Goal: Communication & Community: Answer question/provide support

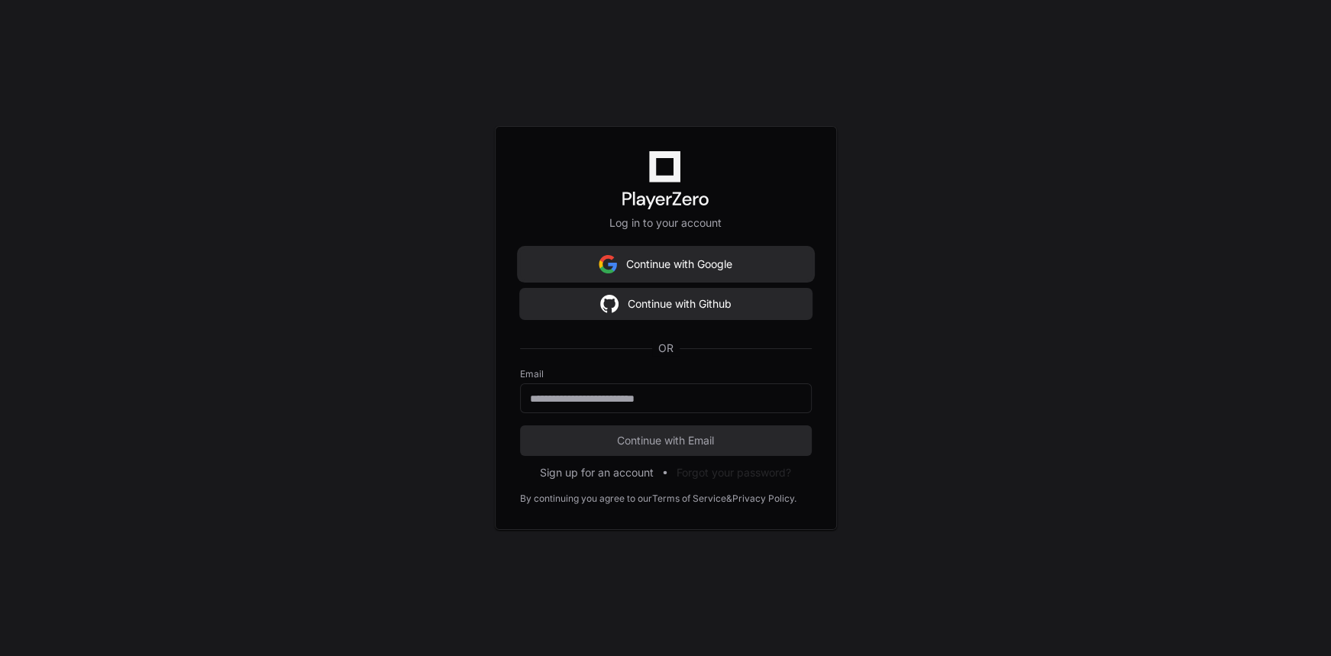
click at [715, 263] on button "Continue with Google" at bounding box center [666, 264] width 292 height 31
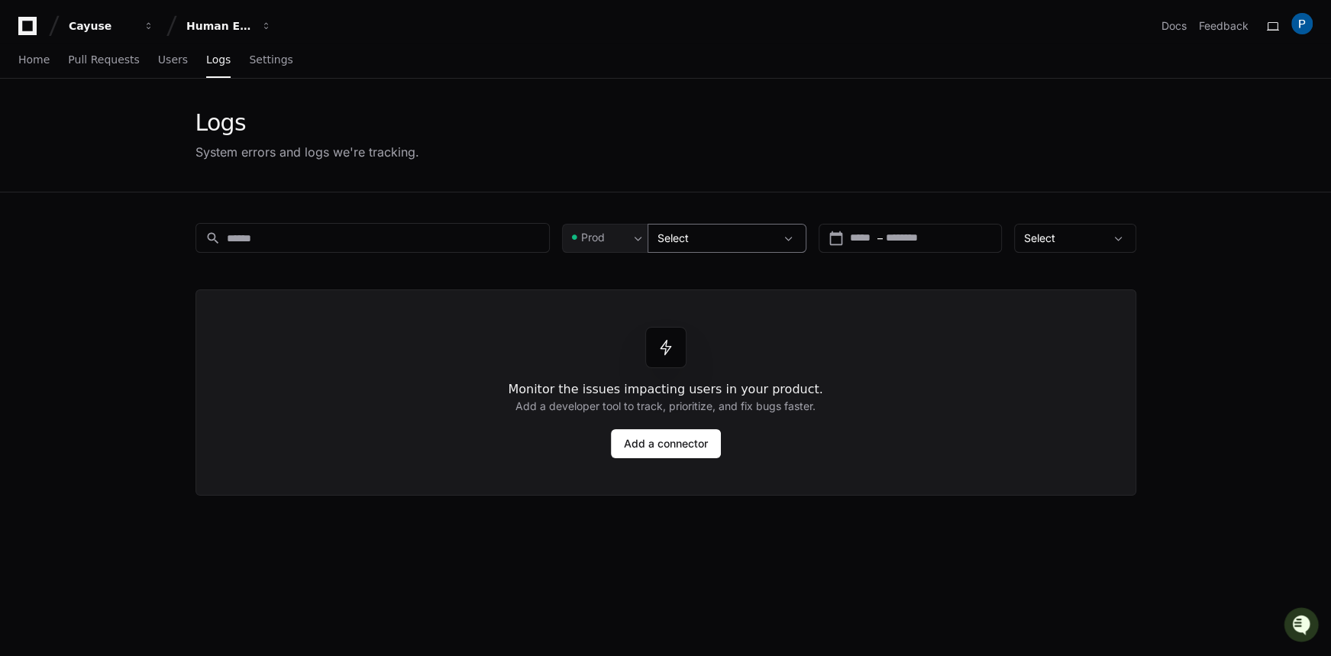
click at [755, 238] on div "Select" at bounding box center [716, 238] width 118 height 15
click at [838, 147] on div "Logs System errors and logs we're tracking." at bounding box center [665, 135] width 940 height 52
click at [629, 243] on div at bounding box center [638, 238] width 18 height 15
click at [644, 150] on div at bounding box center [665, 328] width 1331 height 656
click at [267, 27] on span "button" at bounding box center [266, 26] width 11 height 11
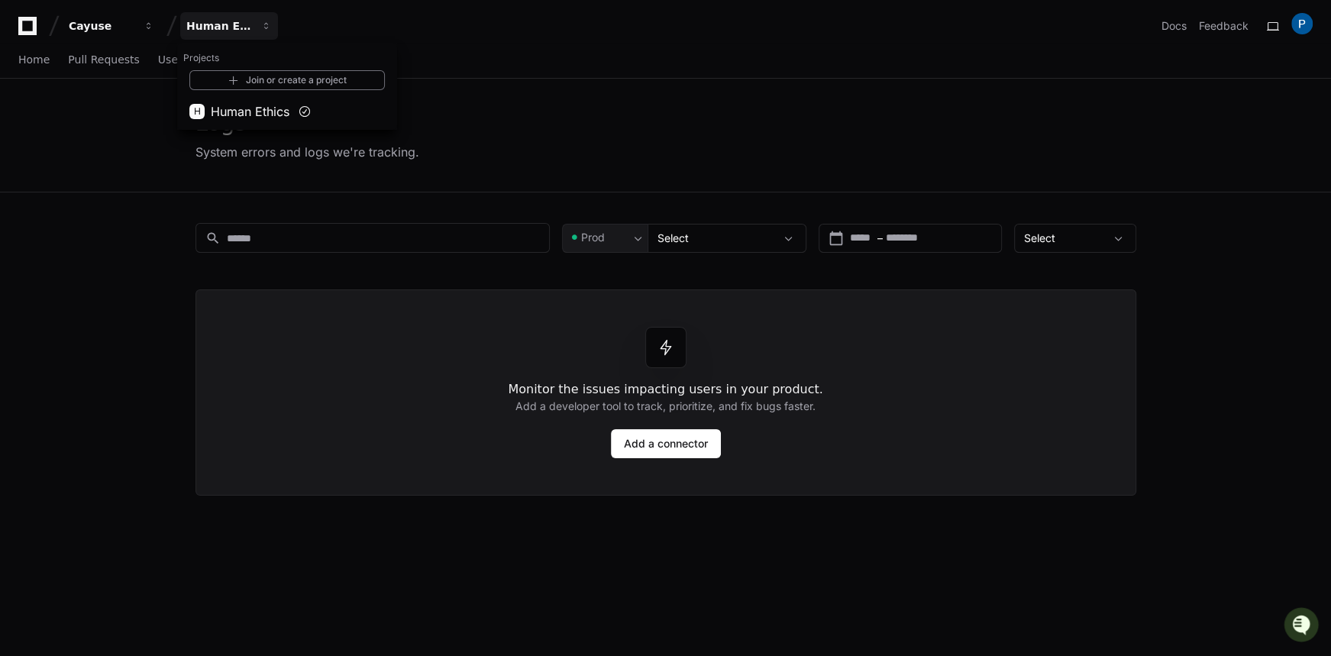
click at [620, 77] on div "Home Pull Requests Users Logs Settings" at bounding box center [665, 60] width 1294 height 35
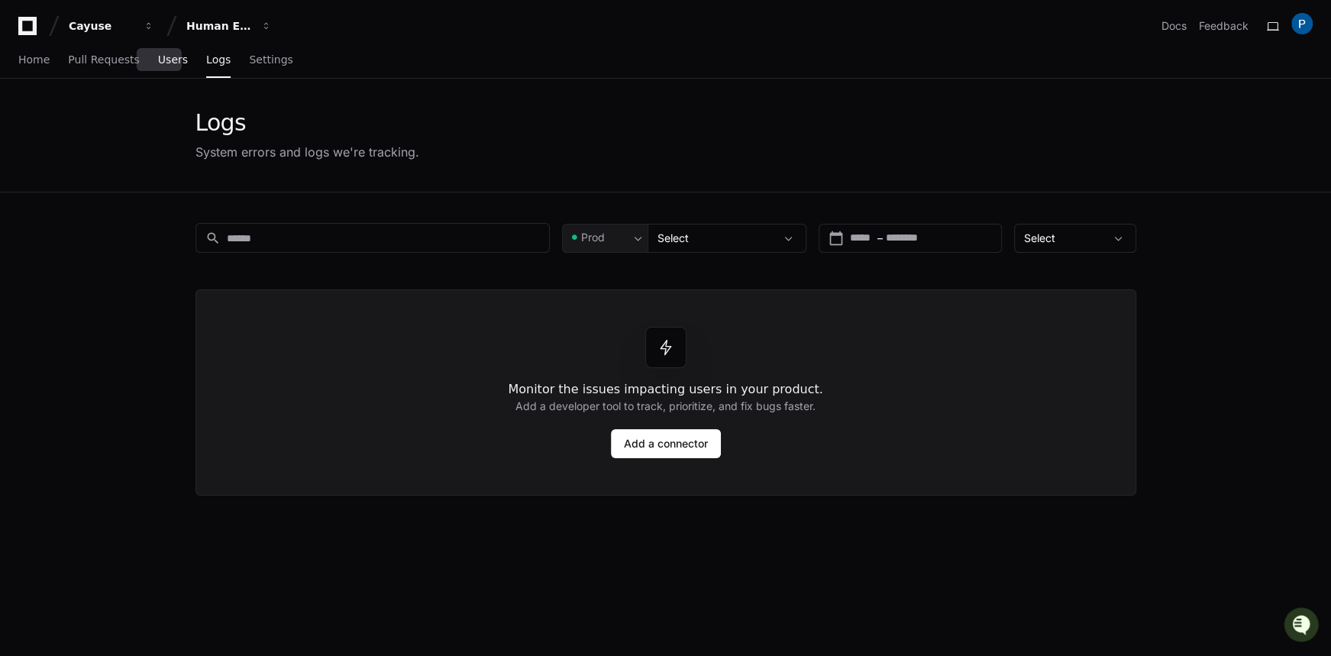
click at [167, 63] on span "Users" at bounding box center [173, 59] width 30 height 9
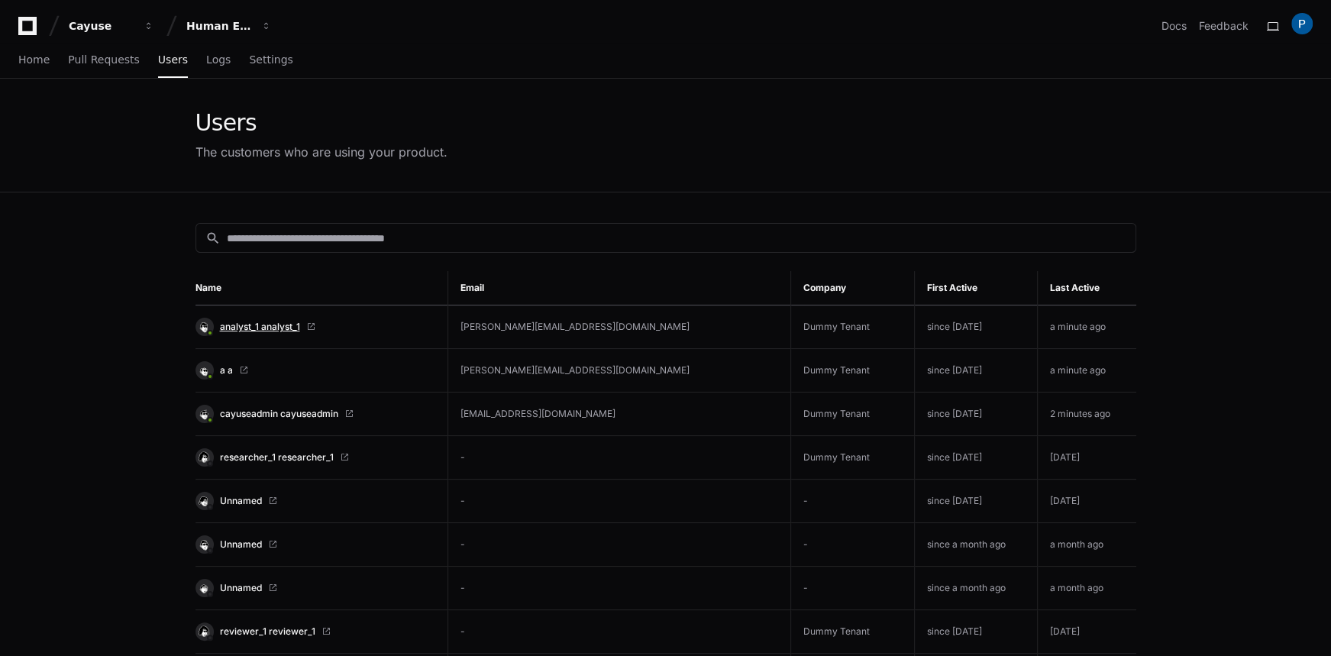
click at [240, 324] on span "analyst_1 analyst_1" at bounding box center [260, 327] width 80 height 12
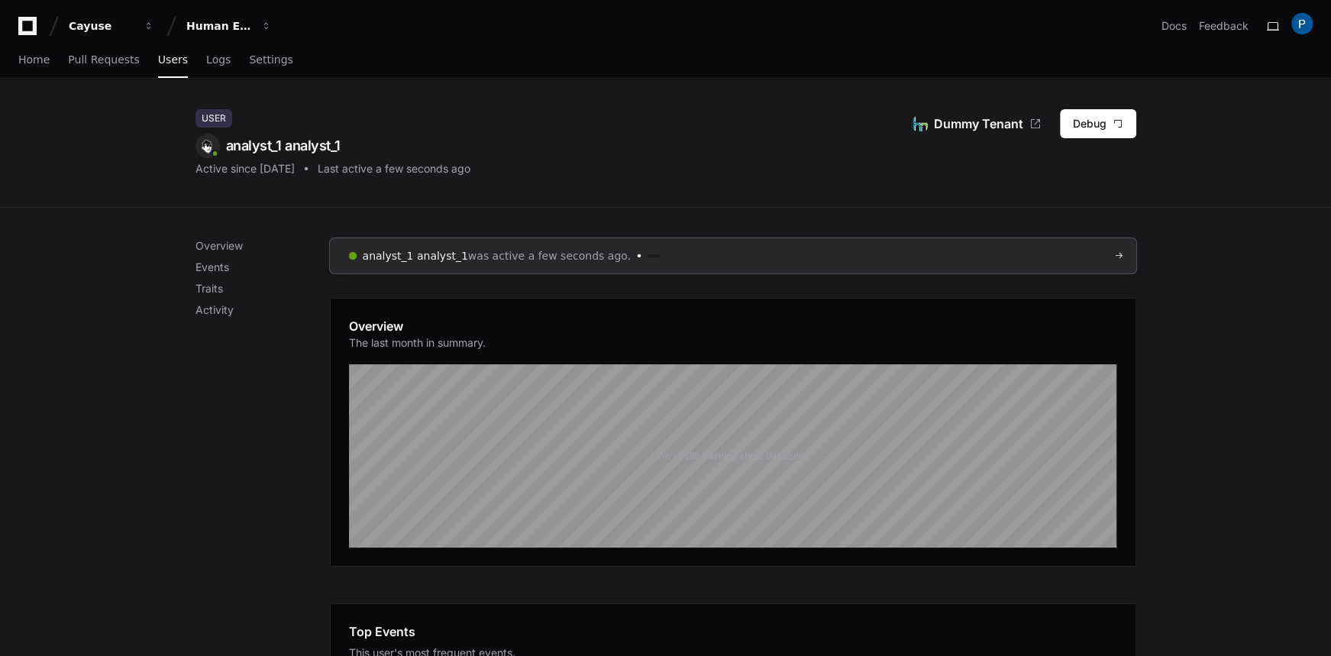
click at [1101, 251] on div at bounding box center [1105, 255] width 21 height 9
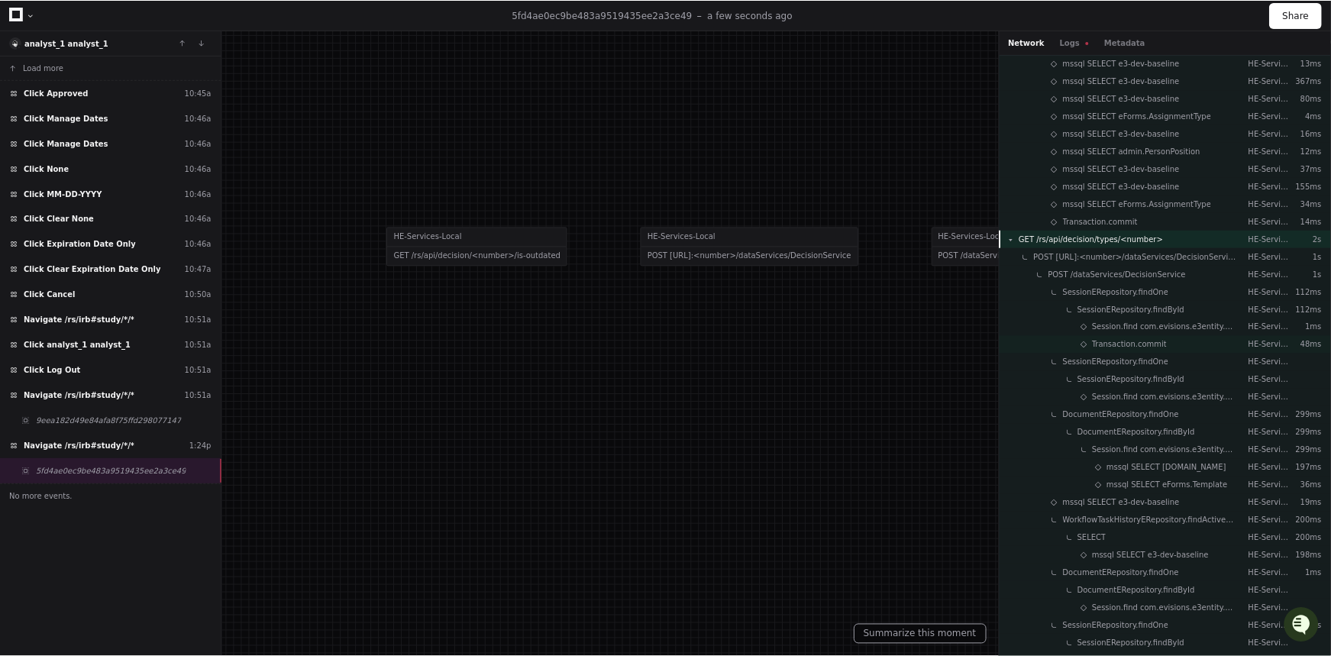
scroll to position [1145, 0]
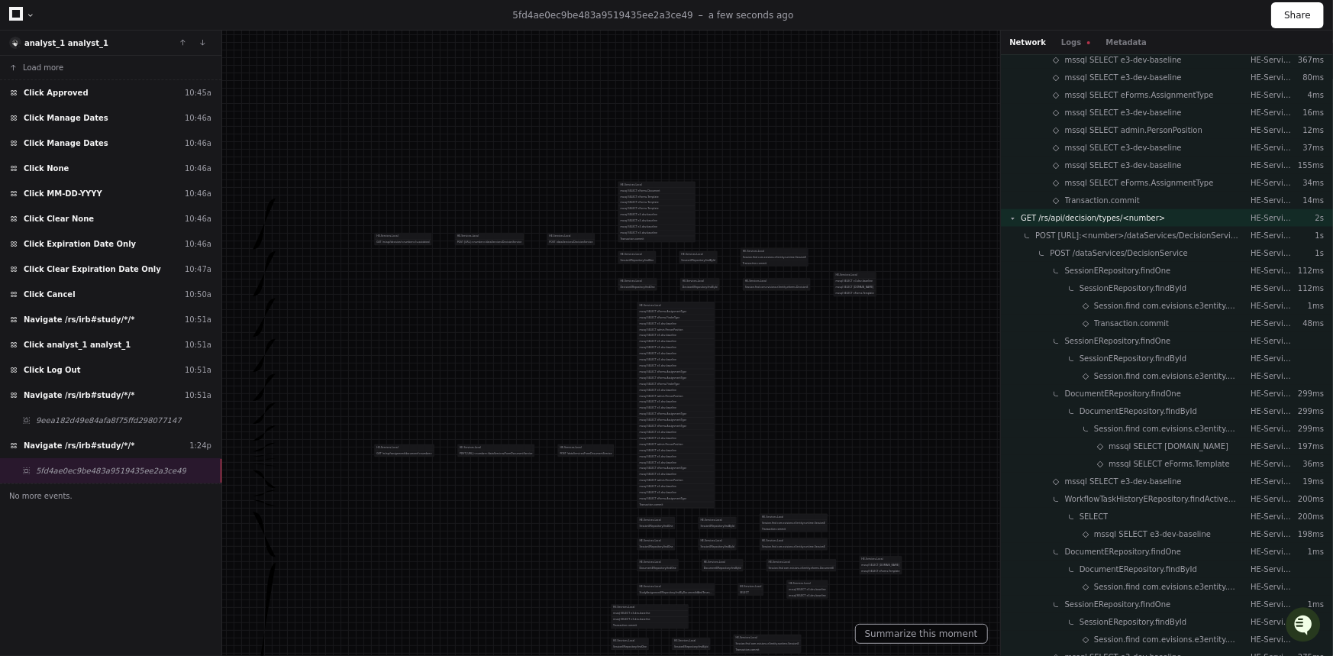
drag, startPoint x: 823, startPoint y: 464, endPoint x: 503, endPoint y: 298, distance: 360.2
click at [503, 298] on div at bounding box center [462, 265] width 421 height 208
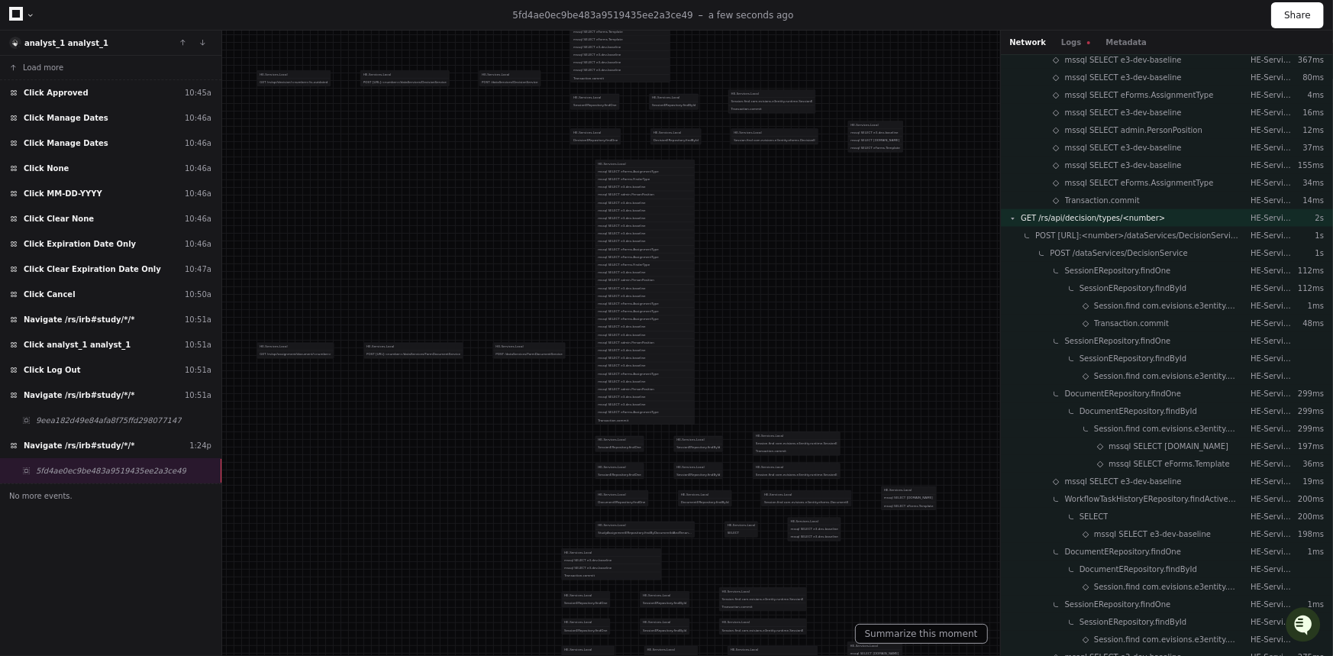
drag, startPoint x: 545, startPoint y: 366, endPoint x: 475, endPoint y: 198, distance: 182.0
click at [475, 198] on div at bounding box center [370, 111] width 543 height 267
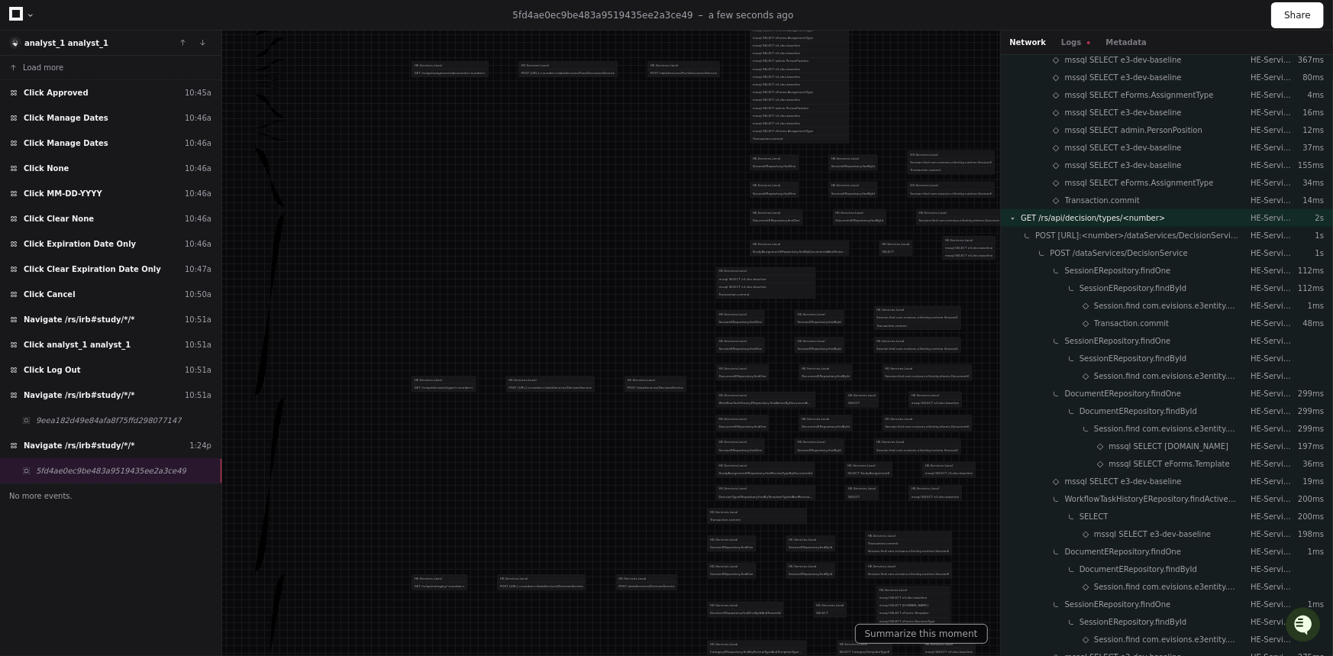
drag, startPoint x: 521, startPoint y: 505, endPoint x: 665, endPoint y: 260, distance: 284.6
click at [688, 247] on div "HE-Services-Local POST /dataServices/FormDocumentService HE-Services-Local mssq…" at bounding box center [869, 69] width 444 height 389
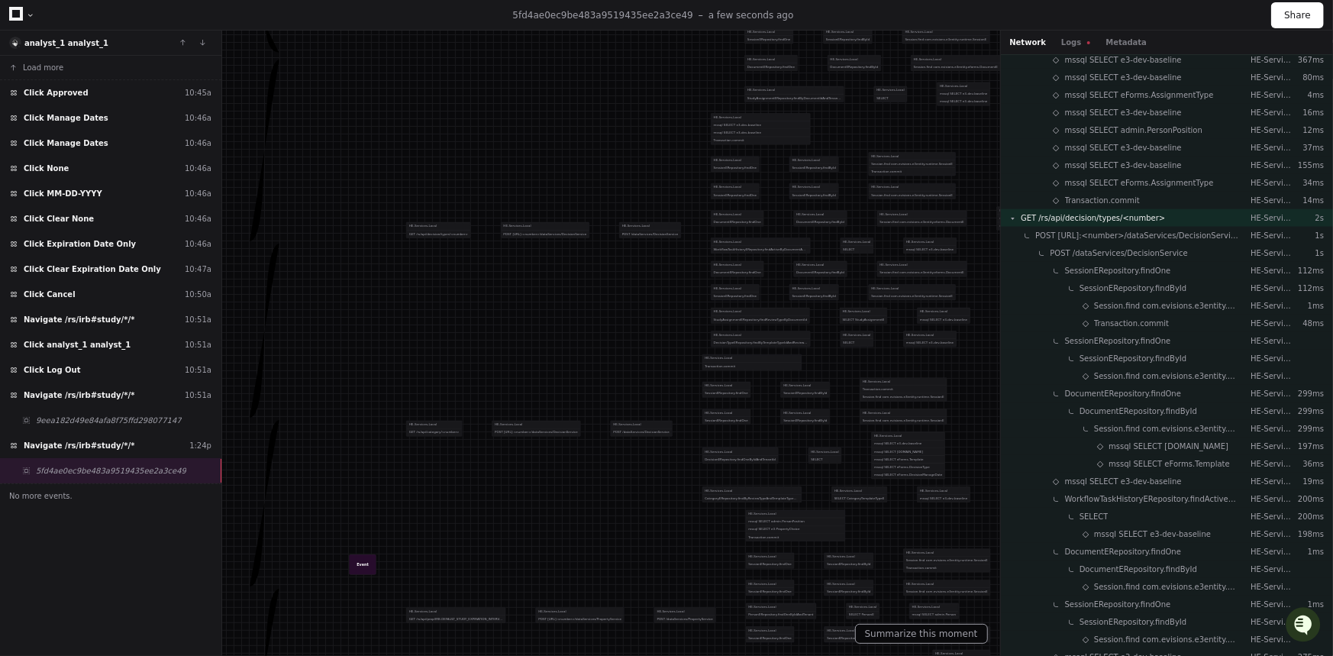
drag, startPoint x: 504, startPoint y: 383, endPoint x: 489, endPoint y: 261, distance: 123.1
click at [501, 254] on div "HE-Services-Local POST [URL]:<number>/dataServices/DecisionService HE-Services-…" at bounding box center [776, 229] width 551 height 241
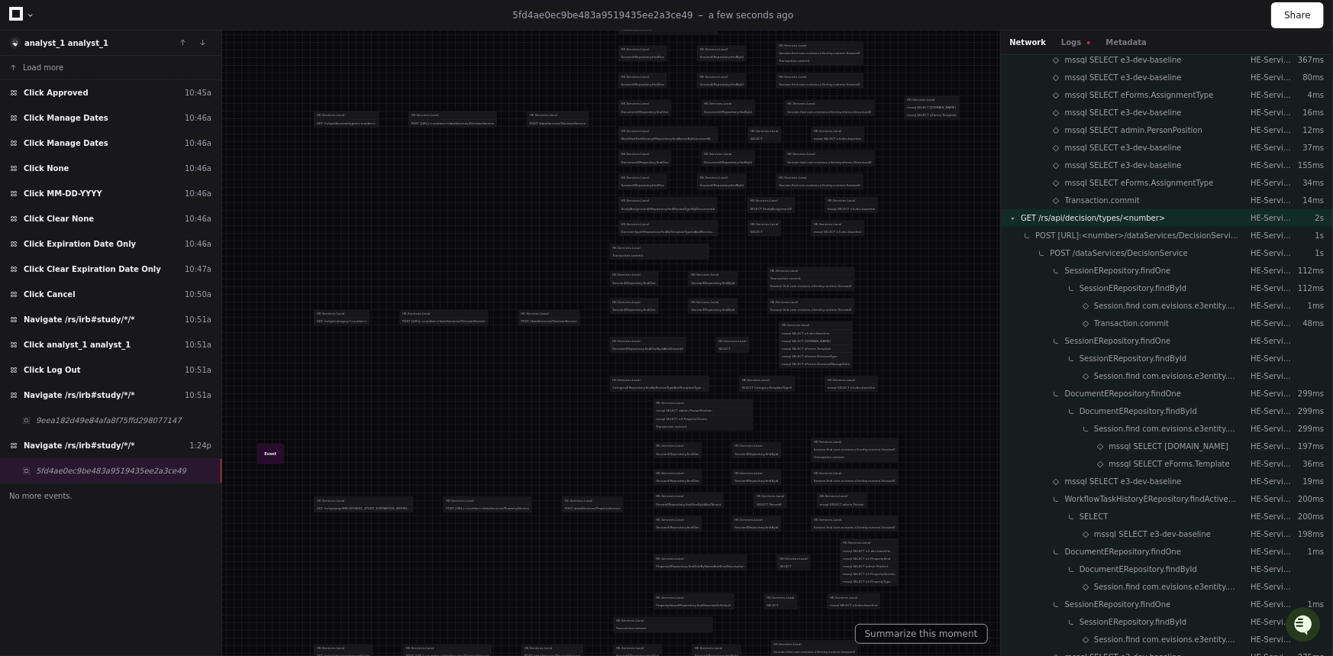
drag, startPoint x: 516, startPoint y: 360, endPoint x: 411, endPoint y: 259, distance: 146.3
click at [411, 247] on div "HE-Services-Local POST [URL]:<number>/dataServices/DecisionService HE-Services-…" at bounding box center [638, 318] width 479 height 156
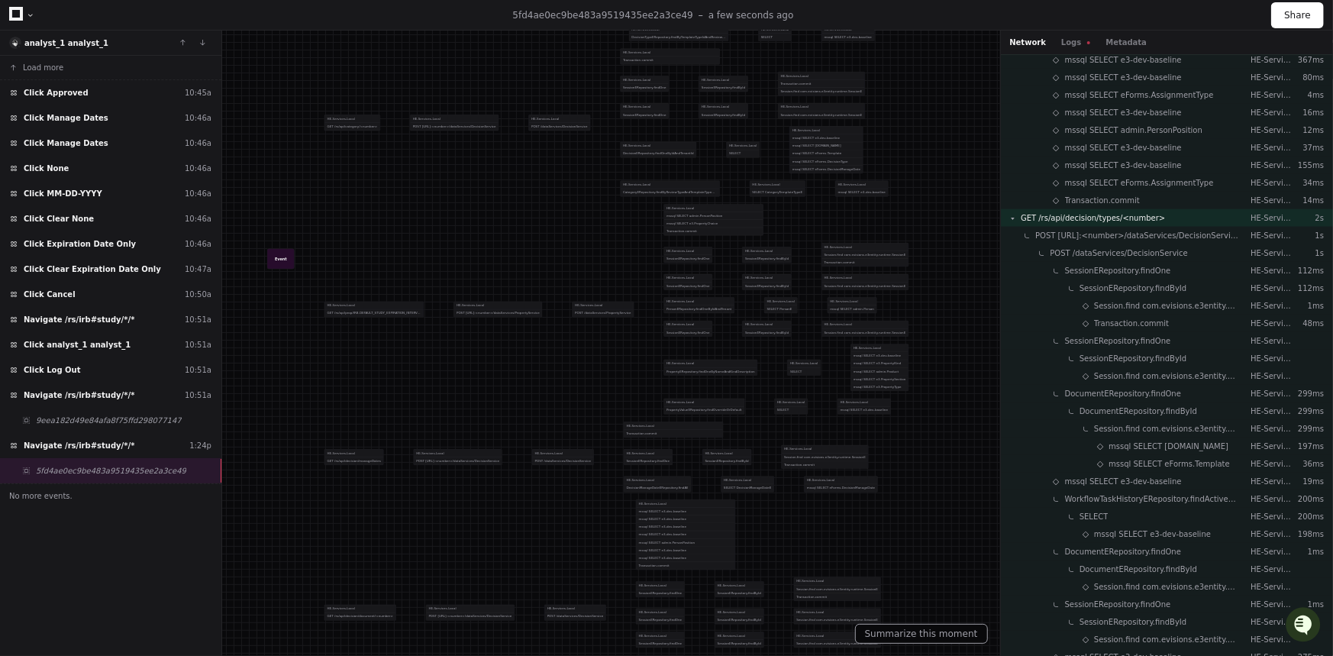
drag, startPoint x: 494, startPoint y: 421, endPoint x: 518, endPoint y: 245, distance: 177.9
click at [519, 236] on div "HE-Services-Local POST [URL]:<number>/dataServices/PropertyService HE-Services-…" at bounding box center [680, 309] width 455 height 218
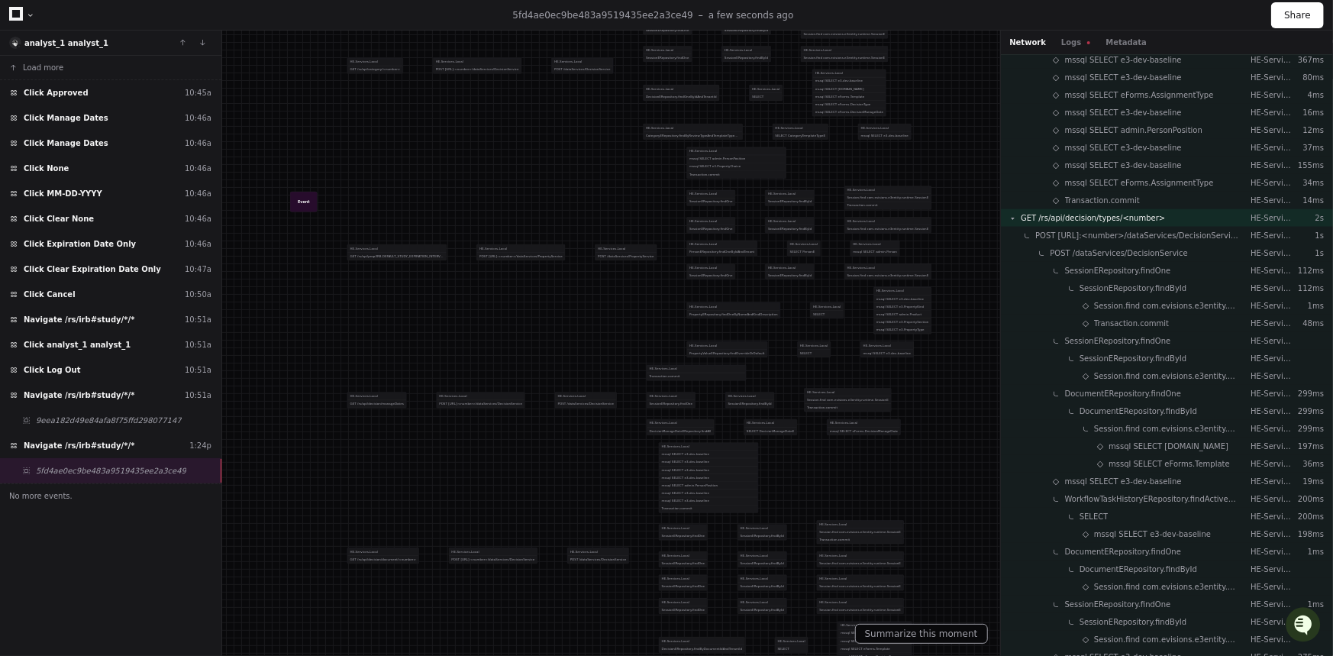
drag, startPoint x: 511, startPoint y: 438, endPoint x: 562, endPoint y: 431, distance: 51.0
click at [569, 439] on div "HE-Services-Local POST [URL]:<number>/dataServices/DecisionService HE-Services-…" at bounding box center [669, 400] width 464 height 78
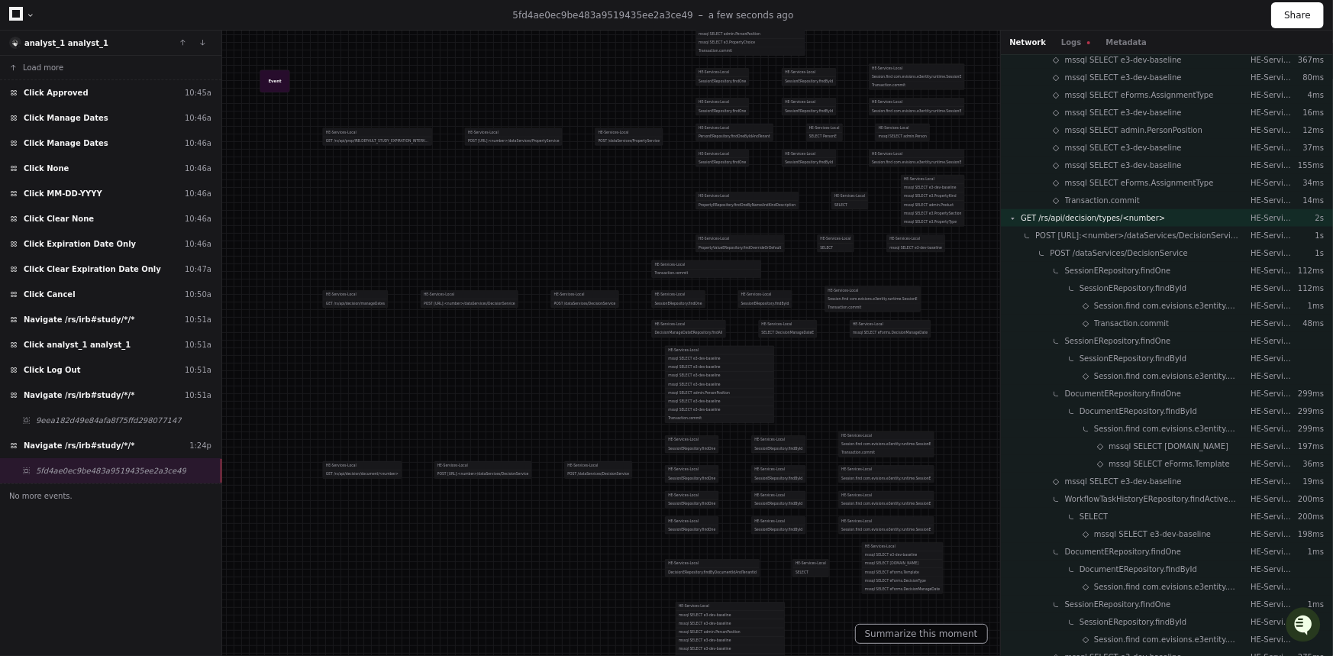
drag, startPoint x: 602, startPoint y: 350, endPoint x: 539, endPoint y: 254, distance: 115.2
click at [542, 195] on div "HE-Services-Local POST [URL]:<number>/dataServices/PropertyService HE-Services-…" at bounding box center [715, 136] width 500 height 239
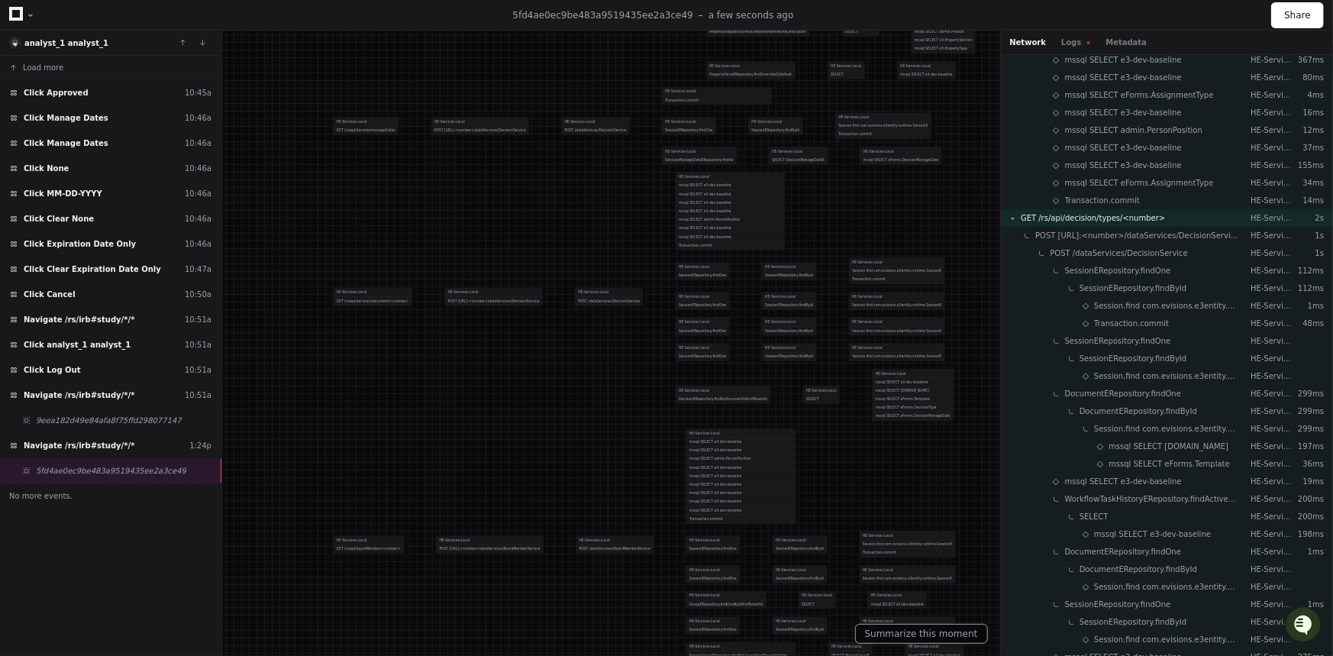
drag, startPoint x: 542, startPoint y: 378, endPoint x: 550, endPoint y: 215, distance: 163.6
click at [550, 215] on div "HE-Services-Local POST [URL]:<number>/dataServices/DecisionService HE-Services-…" at bounding box center [699, 297] width 508 height 256
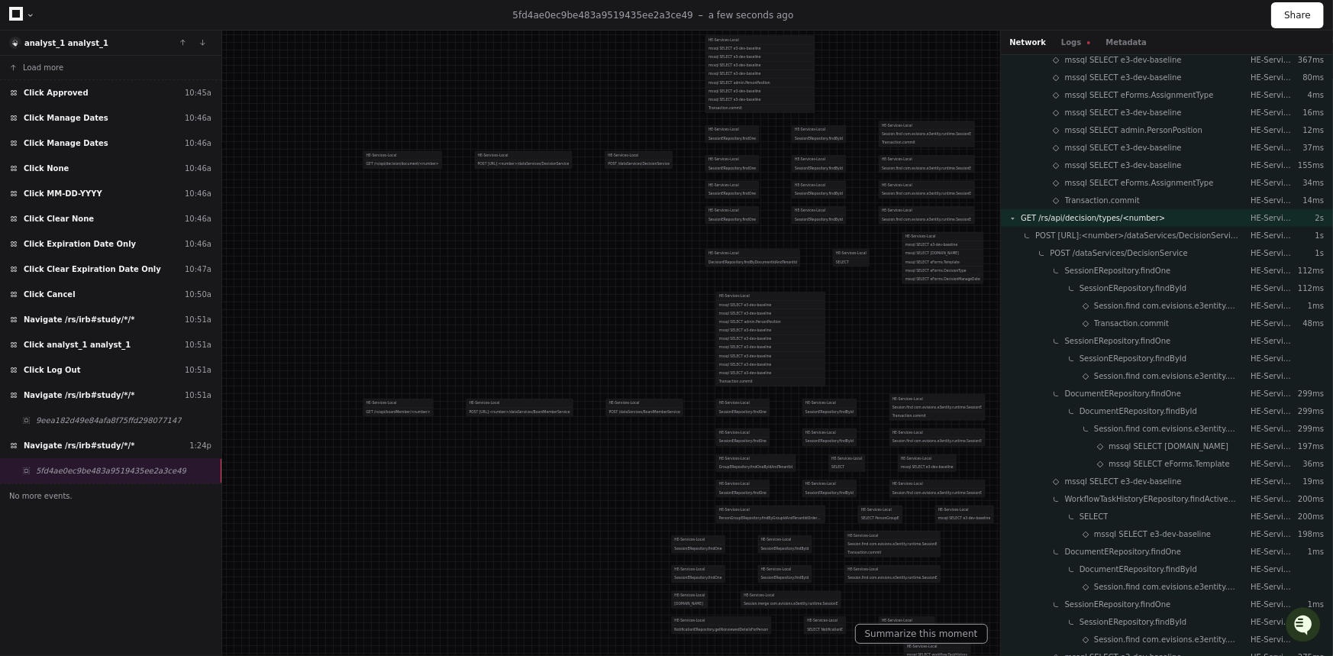
drag, startPoint x: 543, startPoint y: 398, endPoint x: 571, endPoint y: 212, distance: 188.4
click at [571, 212] on div "HE-Services-Local POST [URL]:<number>/dataServices/DecisionService HE-Services-…" at bounding box center [729, 159] width 508 height 256
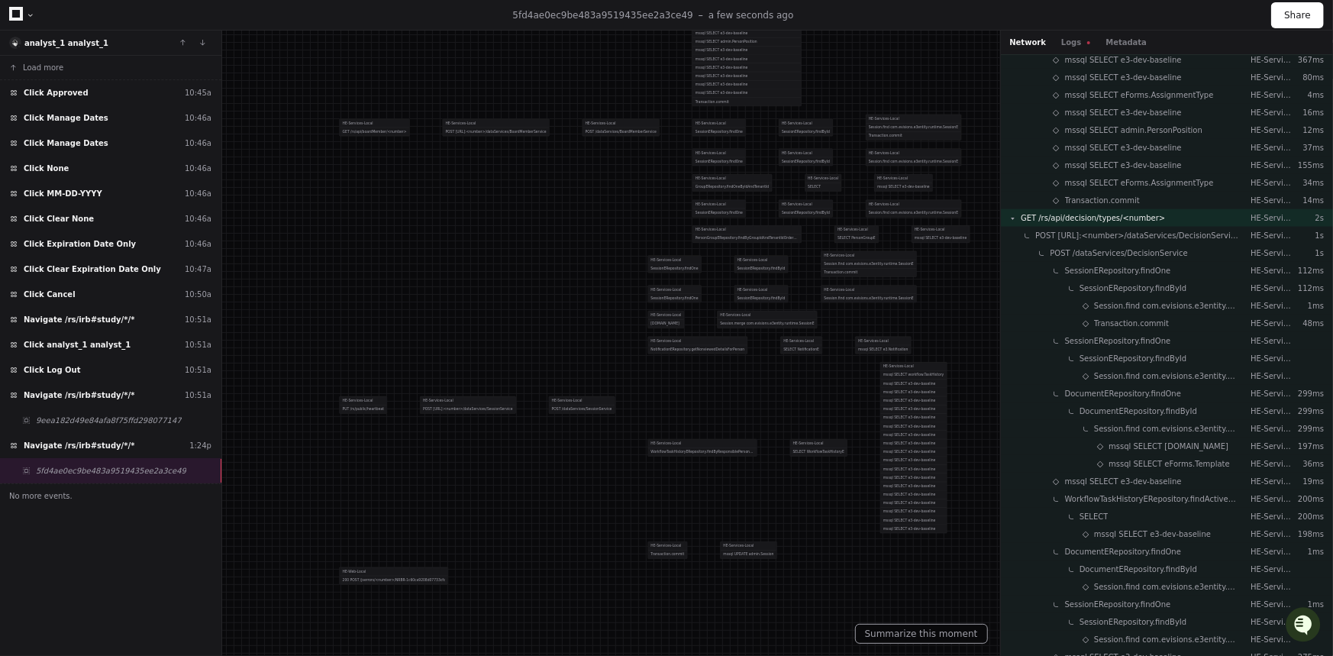
drag, startPoint x: 562, startPoint y: 434, endPoint x: 542, endPoint y: 147, distance: 286.9
click at [542, 247] on div "HE-Services-Local POST [URL]:<number>/dataServices/SessionService HE-Services-L…" at bounding box center [683, 405] width 527 height 316
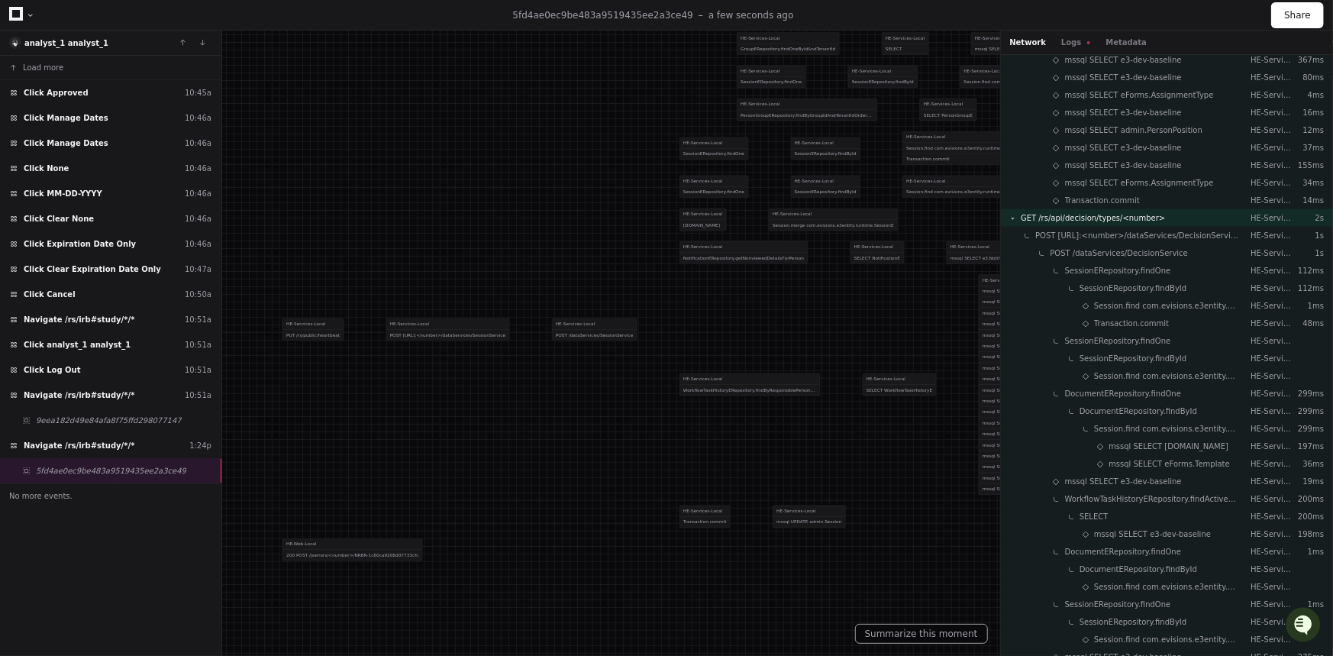
drag, startPoint x: 568, startPoint y: 283, endPoint x: 537, endPoint y: 376, distance: 97.5
click at [537, 376] on div "HE-Services-Local POST [URL]:<number>/dataServices/SessionService HE-Services-L…" at bounding box center [725, 329] width 679 height 407
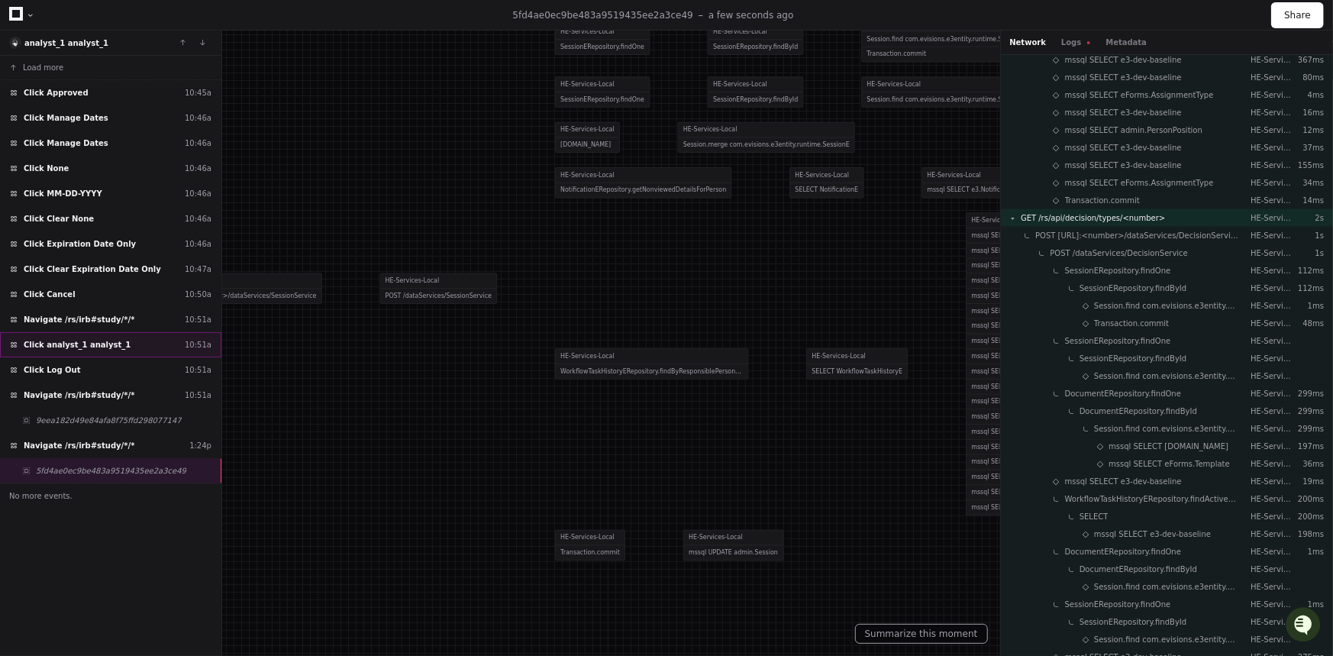
drag, startPoint x: 407, startPoint y: 347, endPoint x: 198, endPoint y: 338, distance: 209.3
click at [198, 338] on div "analyst_1 analyst_1 Load more Click Approved 10:45a Click Manage Dates 10:46a C…" at bounding box center [666, 343] width 1333 height 625
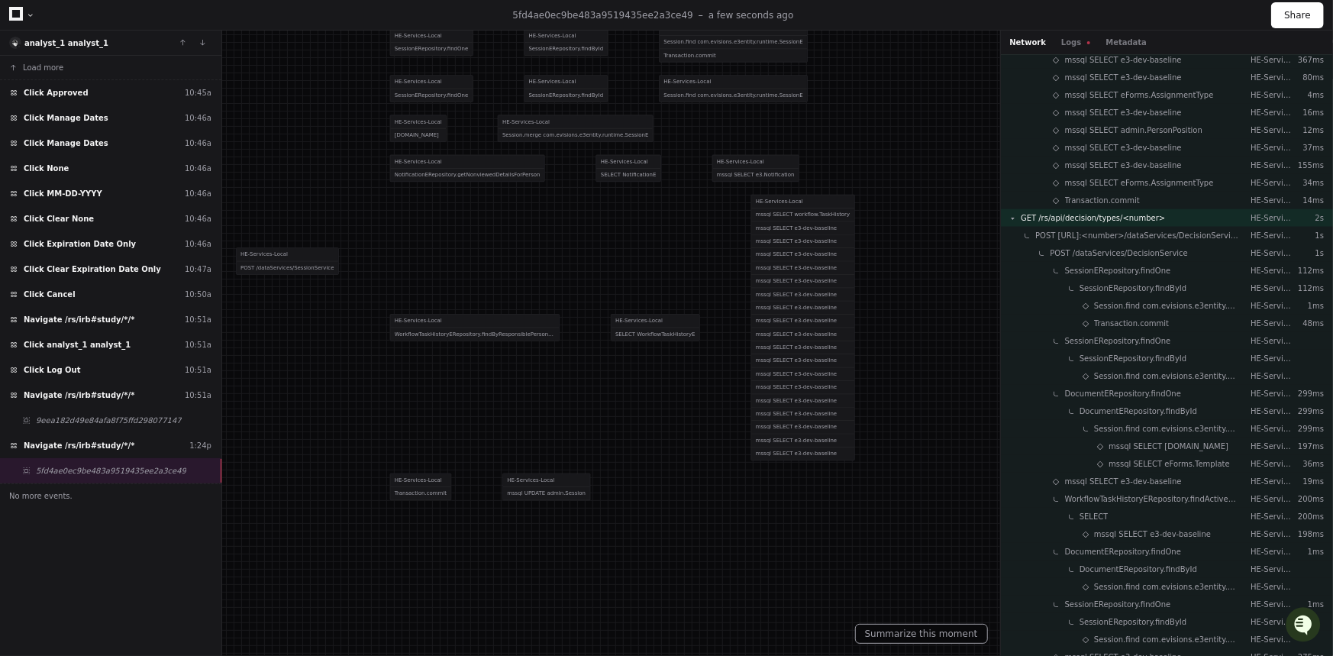
drag, startPoint x: 747, startPoint y: 304, endPoint x: 621, endPoint y: 255, distance: 135.8
click at [621, 255] on div "HE-Services-Local SELECT WorkflowTaskHistoryE HE-Services-Local mssql SELECT wo…" at bounding box center [733, 327] width 244 height 279
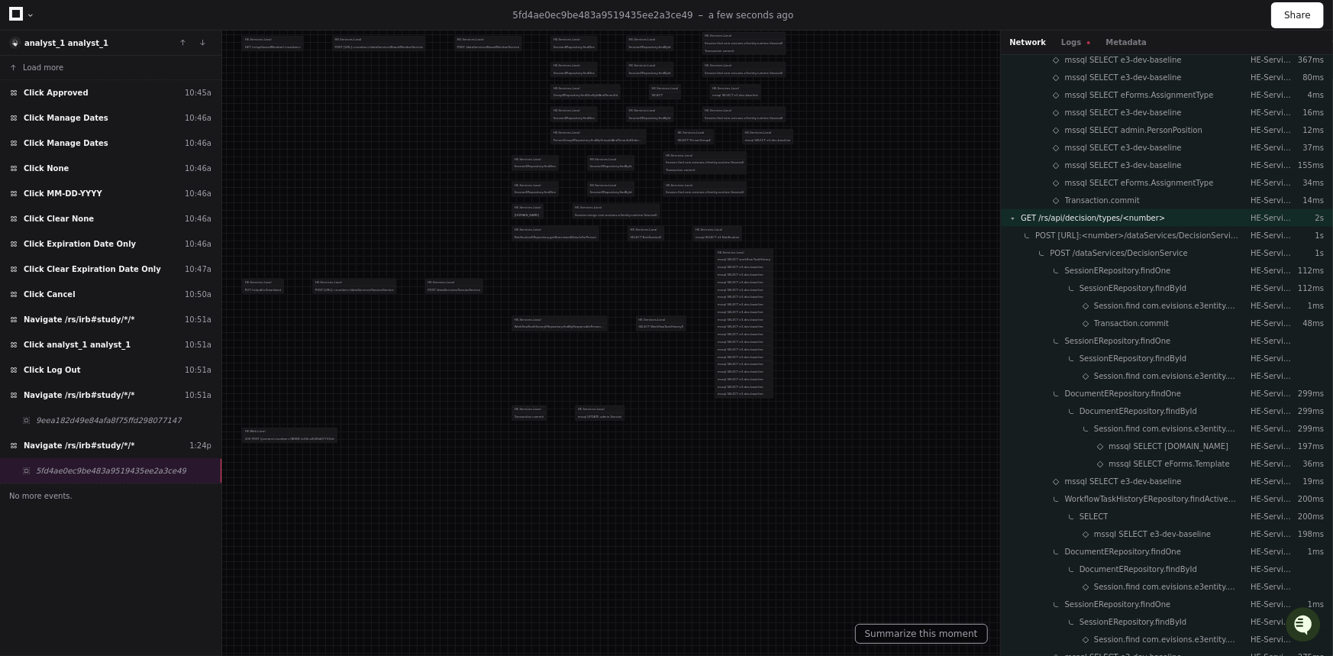
drag, startPoint x: 715, startPoint y: 124, endPoint x: 756, endPoint y: 316, distance: 196.7
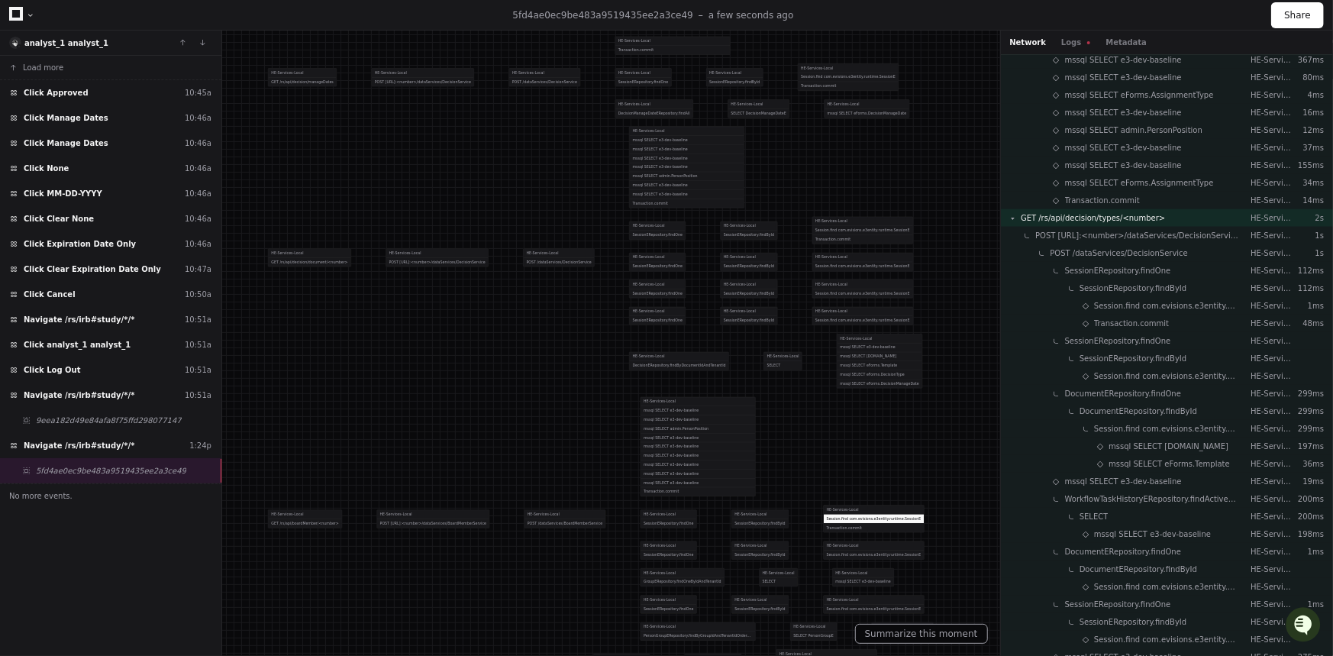
drag, startPoint x: 830, startPoint y: 379, endPoint x: 816, endPoint y: 463, distance: 84.3
click at [834, 493] on div "HE-Services-Local mssql SELECT e3-dev-baseline mssql SELECT e3-dev-baseline mss…" at bounding box center [786, 446] width 293 height 99
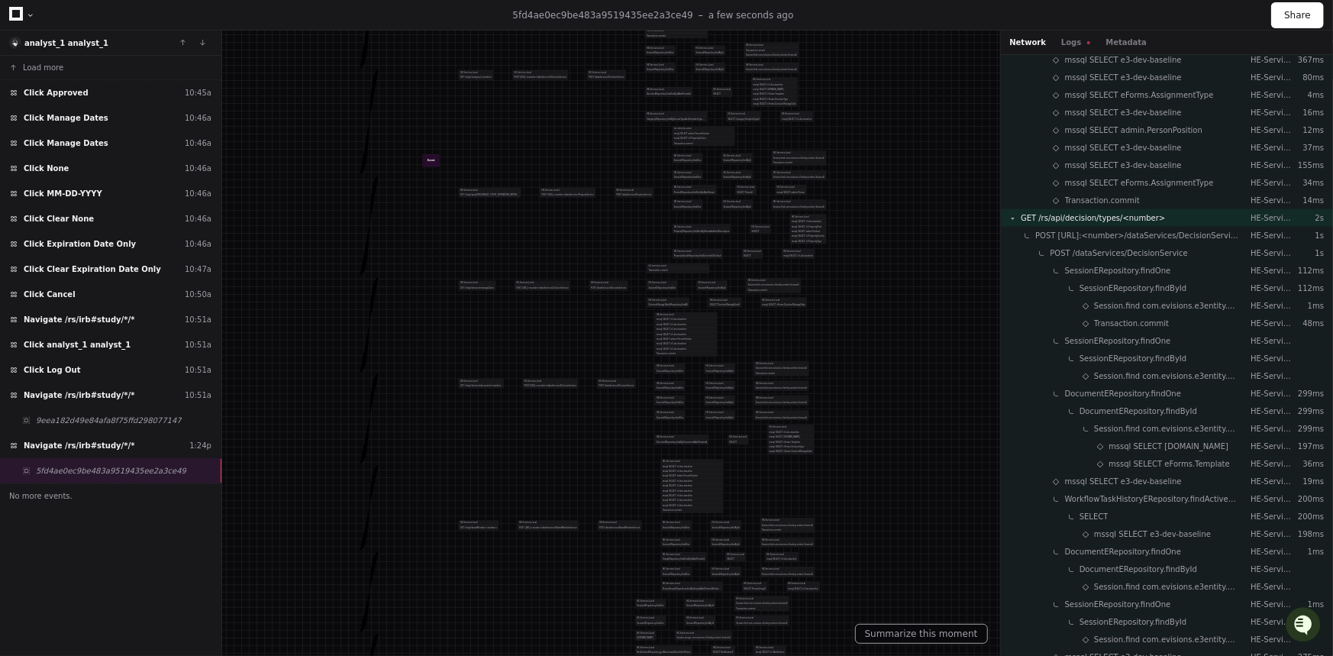
drag, startPoint x: 604, startPoint y: 200, endPoint x: 611, endPoint y: 321, distance: 120.9
click at [611, 321] on div "HE-Services-Local POST /dataServices/DecisionService HE-Services-Local mssql SE…" at bounding box center [705, 383] width 217 height 147
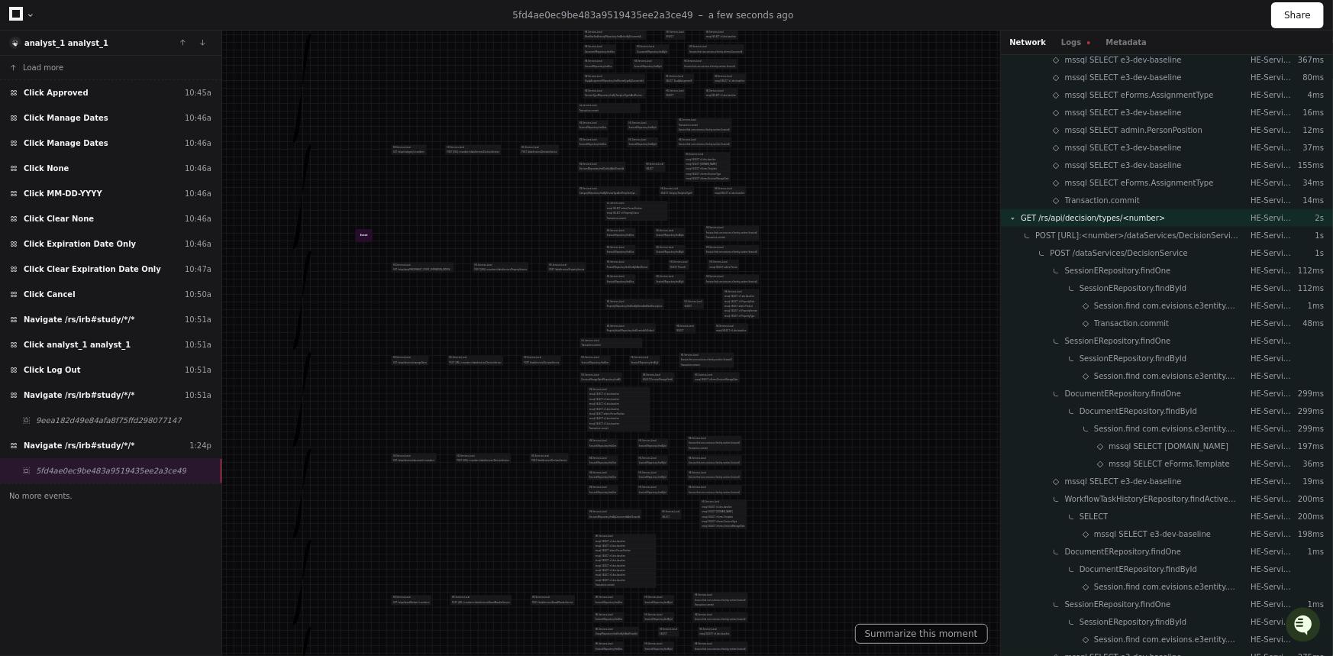
drag, startPoint x: 542, startPoint y: 298, endPoint x: 540, endPoint y: 307, distance: 8.7
click at [547, 307] on div "HE-Services-Local POST /dataServices/PropertyService HE-Services-Local mssql SE…" at bounding box center [652, 266] width 211 height 137
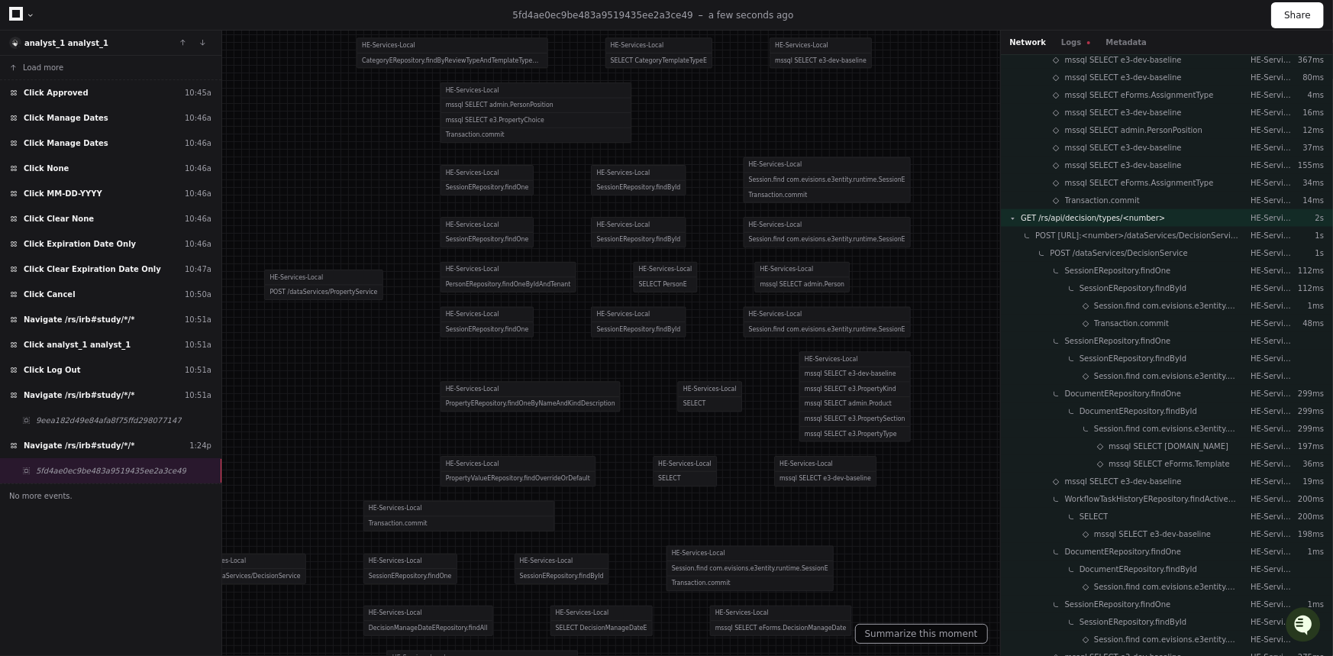
drag, startPoint x: 684, startPoint y: 262, endPoint x: 532, endPoint y: 342, distance: 171.8
click at [532, 344] on div "HE-Services-Local PropertyERepository.findOneByNameAndKindDescription HE-Servic…" at bounding box center [675, 396] width 470 height 105
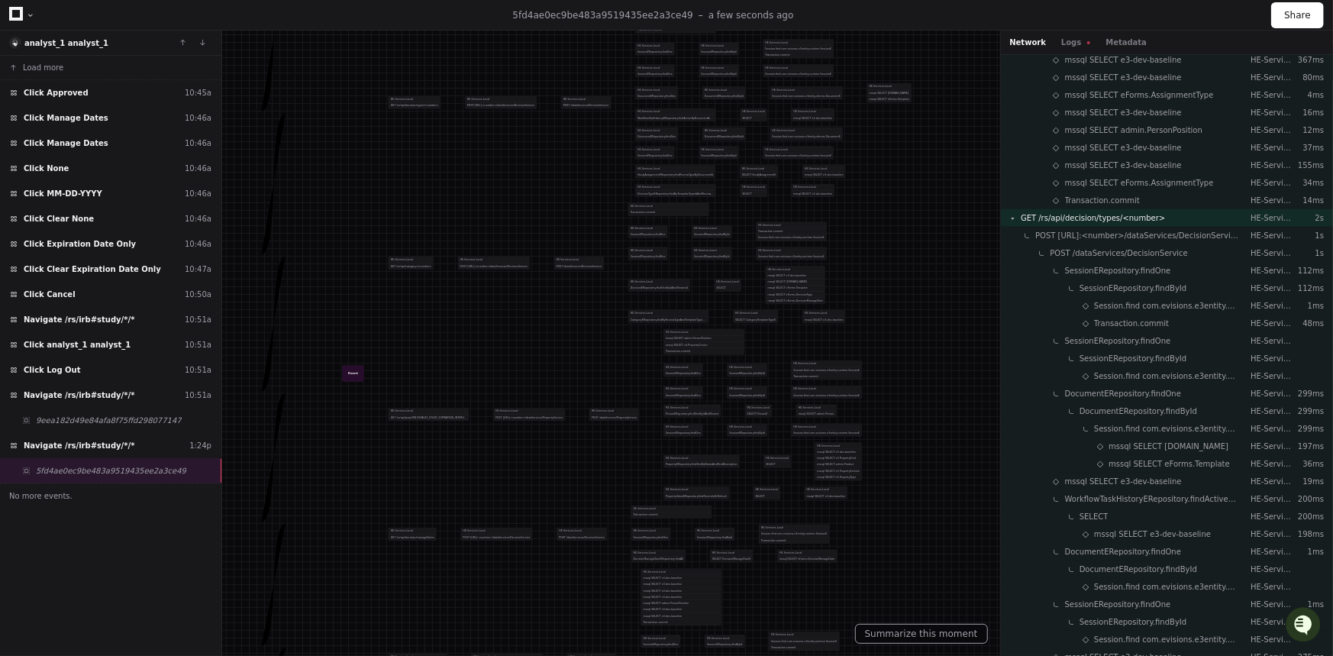
drag, startPoint x: 408, startPoint y: 256, endPoint x: 562, endPoint y: 360, distance: 185.3
click at [563, 360] on div "HE-Services-Local POST [URL]:<number>/dataServices/PropertyService HE-Services-…" at bounding box center [677, 414] width 369 height 176
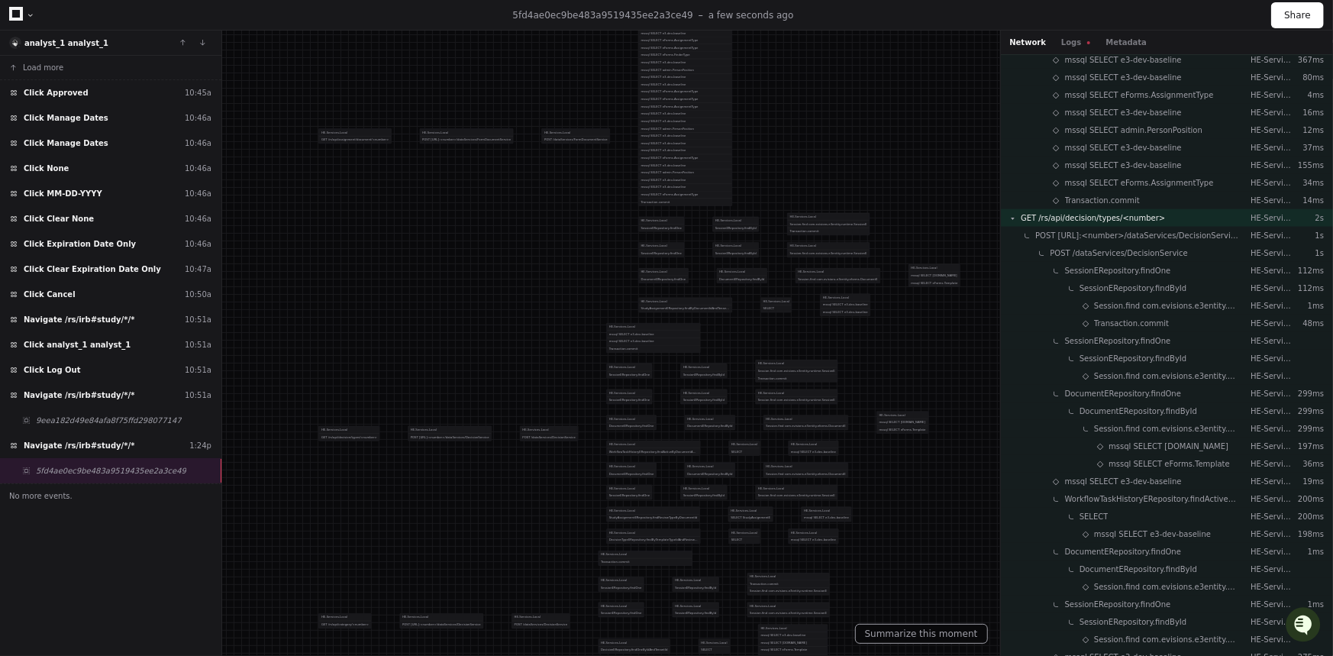
drag, startPoint x: 563, startPoint y: 450, endPoint x: 545, endPoint y: 407, distance: 47.2
click at [564, 500] on div "HE-Services-Local POST /dataServices/DecisionService HE-Services-Local mssql SE…" at bounding box center [724, 433] width 408 height 227
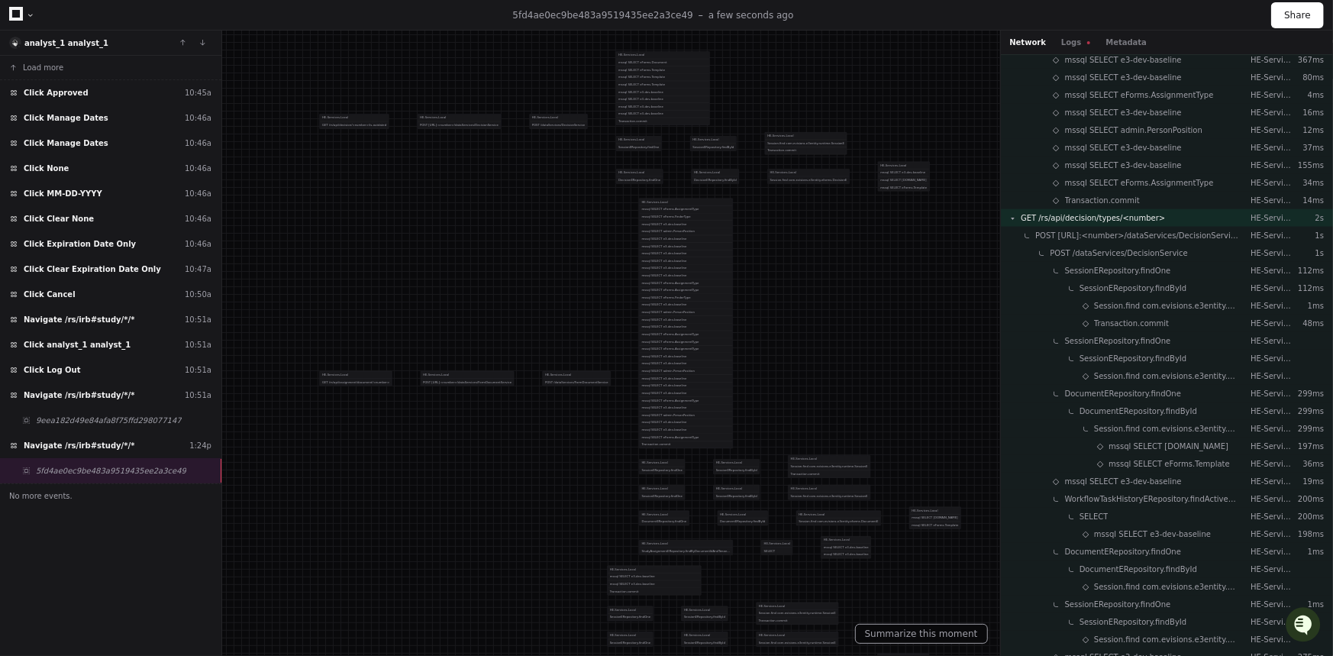
drag, startPoint x: 490, startPoint y: 211, endPoint x: 489, endPoint y: 443, distance: 232.1
click at [489, 444] on div "HE-Services-Local POST [URL]:<number>/dataServices/FormDocumentService HE-Servi…" at bounding box center [691, 378] width 540 height 367
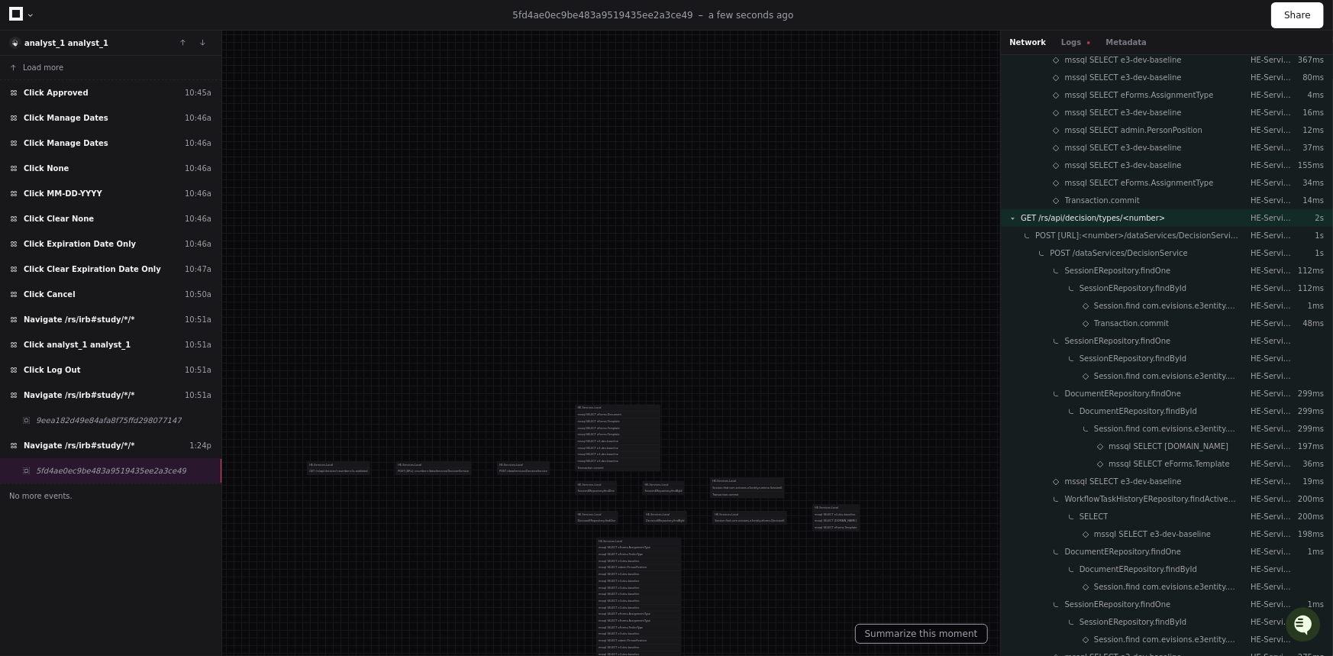
drag, startPoint x: 647, startPoint y: 196, endPoint x: 527, endPoint y: 544, distance: 368.1
click at [528, 582] on div at bounding box center [404, 496] width 464 height 228
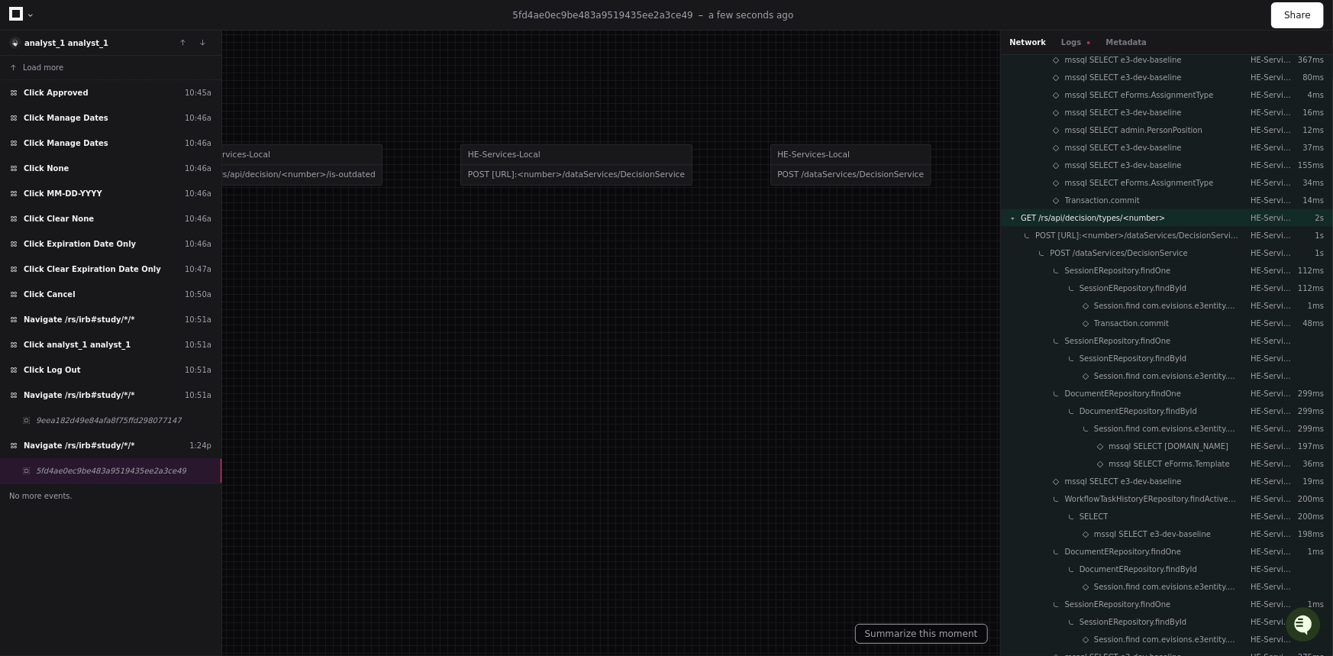
drag, startPoint x: 531, startPoint y: 516, endPoint x: 703, endPoint y: 344, distance: 243.4
click at [873, 315] on div at bounding box center [487, 251] width 1417 height 697
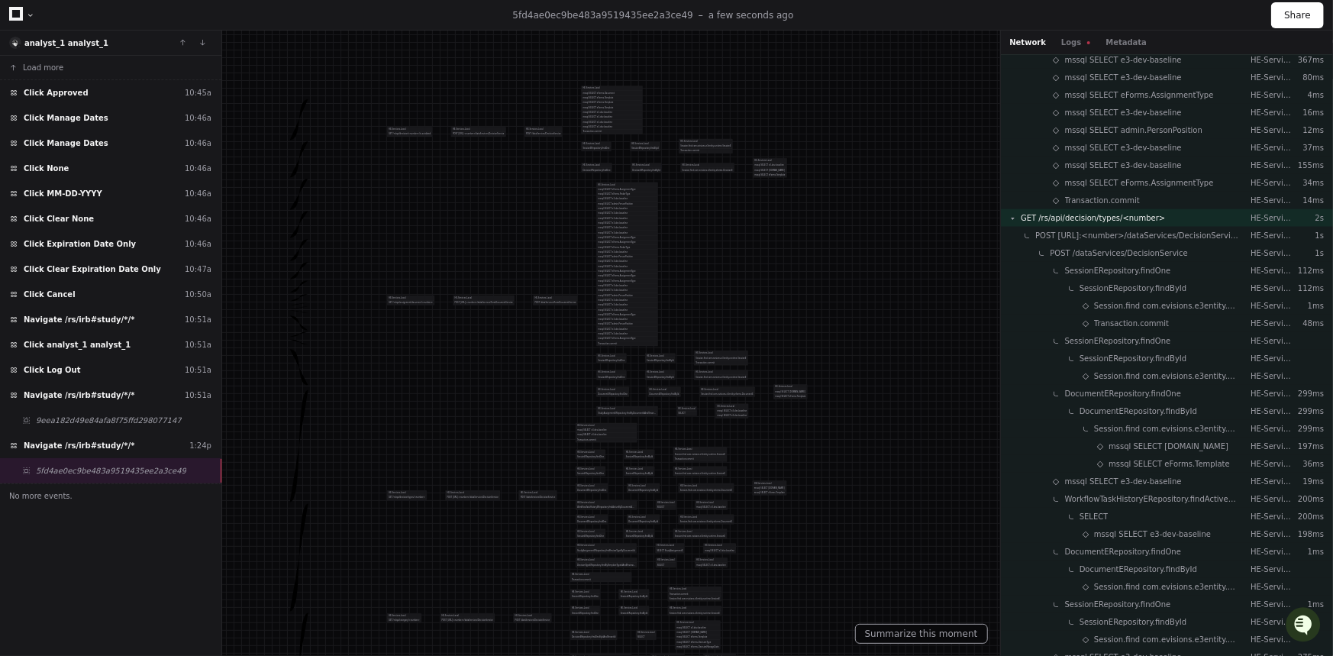
drag, startPoint x: 702, startPoint y: 429, endPoint x: 470, endPoint y: 261, distance: 285.8
click at [487, 205] on div "HE-Services-Local POST [URL]:<number>/dataServices/FormDocumentService HE-Servi…" at bounding box center [630, 300] width 354 height 240
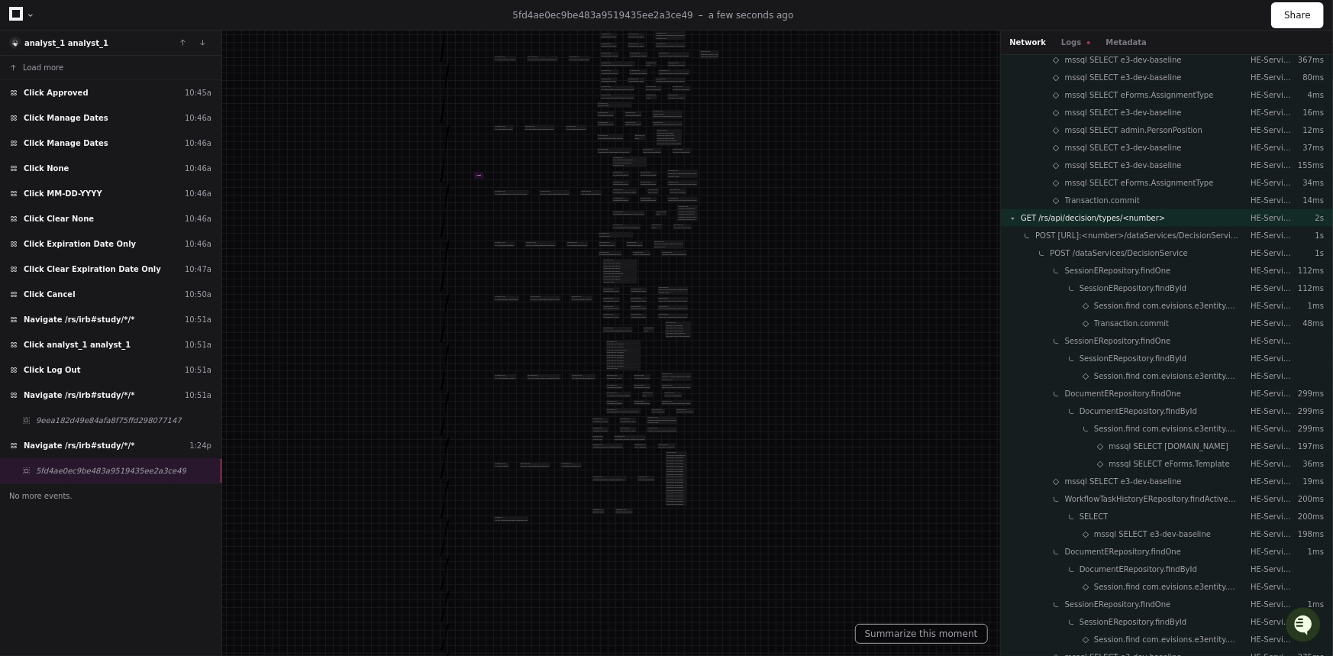
drag, startPoint x: 466, startPoint y: 459, endPoint x: 545, endPoint y: 113, distance: 354.8
click at [547, 91] on div "HE-Services-Local POST [URL]:<number>/dataServices/DecisionService HE-Services-…" at bounding box center [623, 59] width 192 height 84
drag, startPoint x: 563, startPoint y: 338, endPoint x: 546, endPoint y: 193, distance: 146.0
click at [546, 193] on div "HE-Services-Local POST [URL]:<number>/dataServices/BoardMemberService HE-Servic…" at bounding box center [610, 217] width 167 height 76
click at [936, 635] on button "Summarize this moment" at bounding box center [921, 634] width 133 height 20
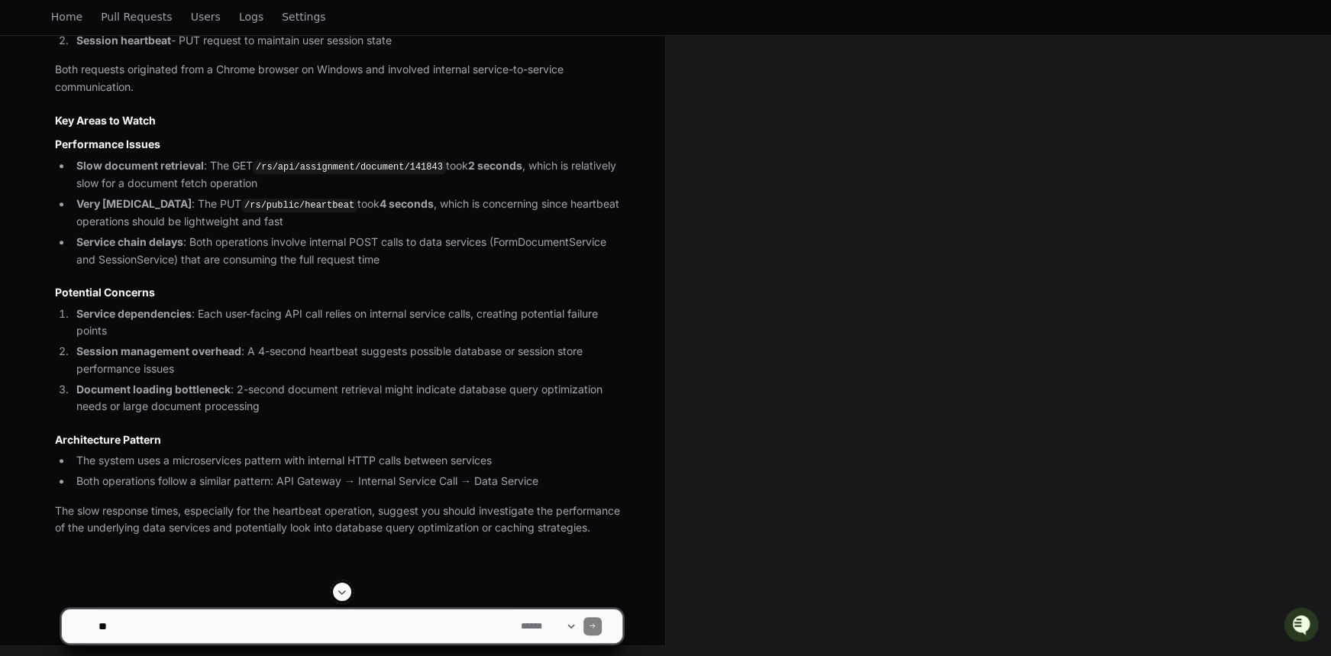
scroll to position [663, 0]
click at [237, 634] on textarea at bounding box center [306, 626] width 422 height 34
type textarea "*"
paste textarea "**********"
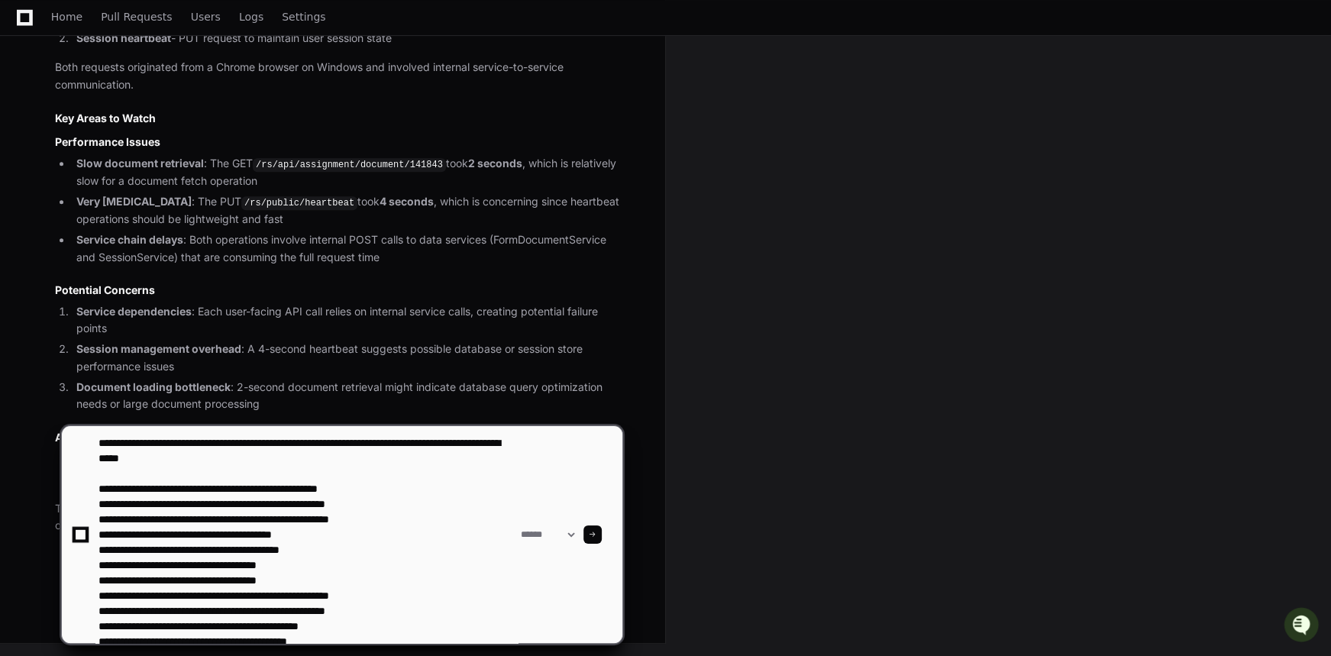
type textarea "**********"
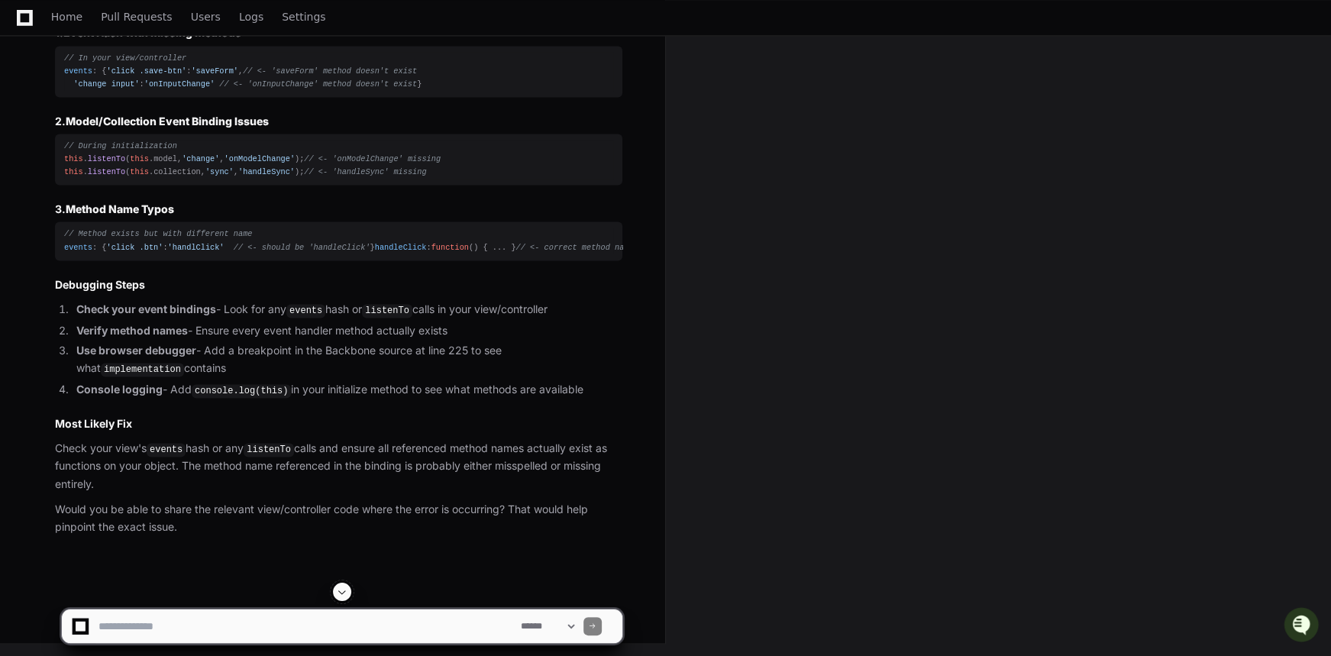
scroll to position [2050, 0]
